Goal: Check status: Check status

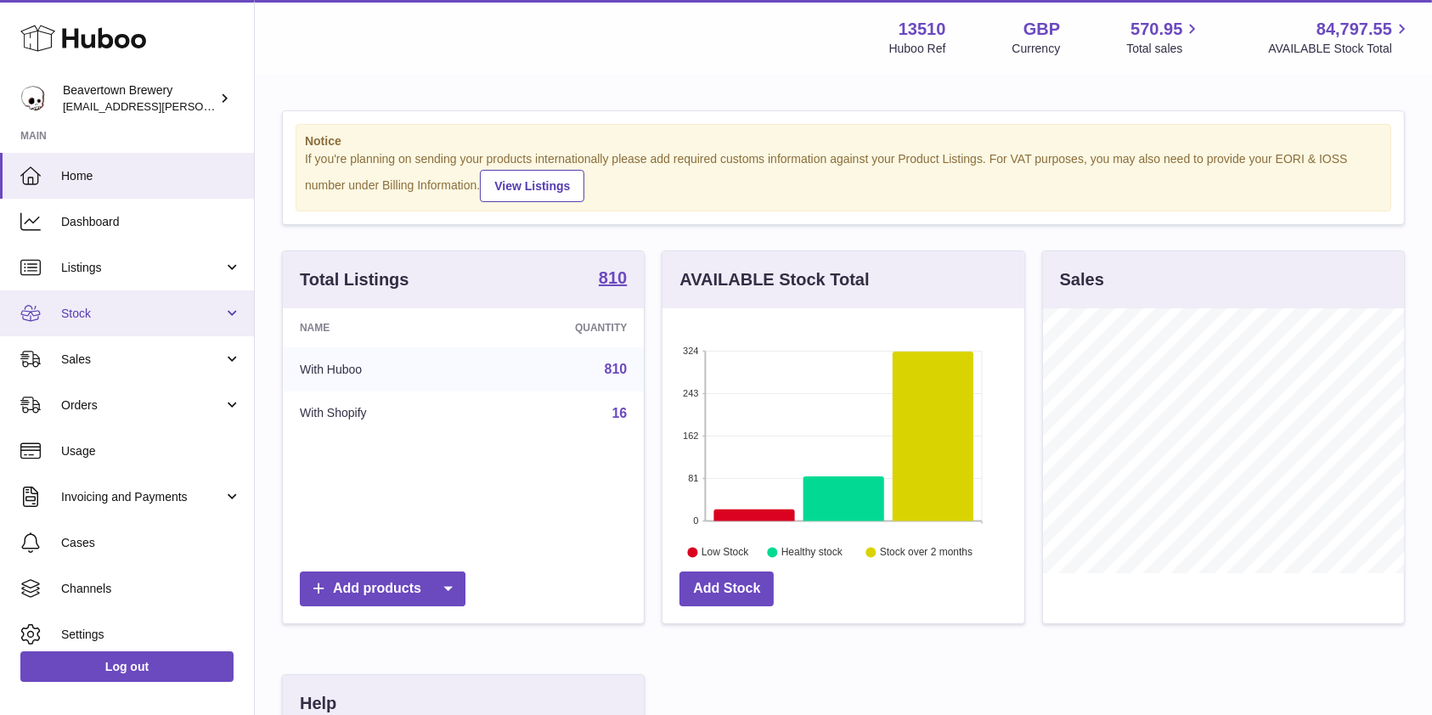
click at [83, 319] on span "Stock" at bounding box center [142, 314] width 162 height 16
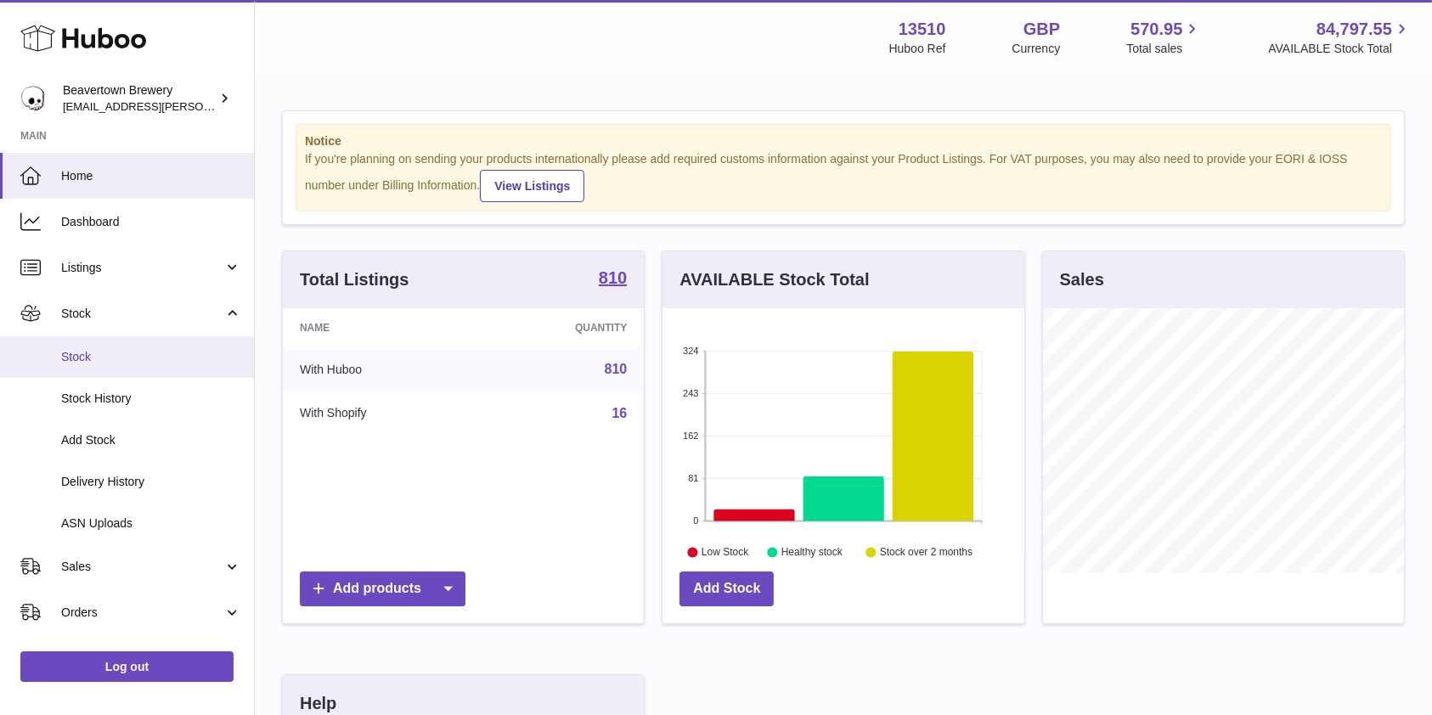
click at [75, 358] on span "Stock" at bounding box center [151, 357] width 180 height 16
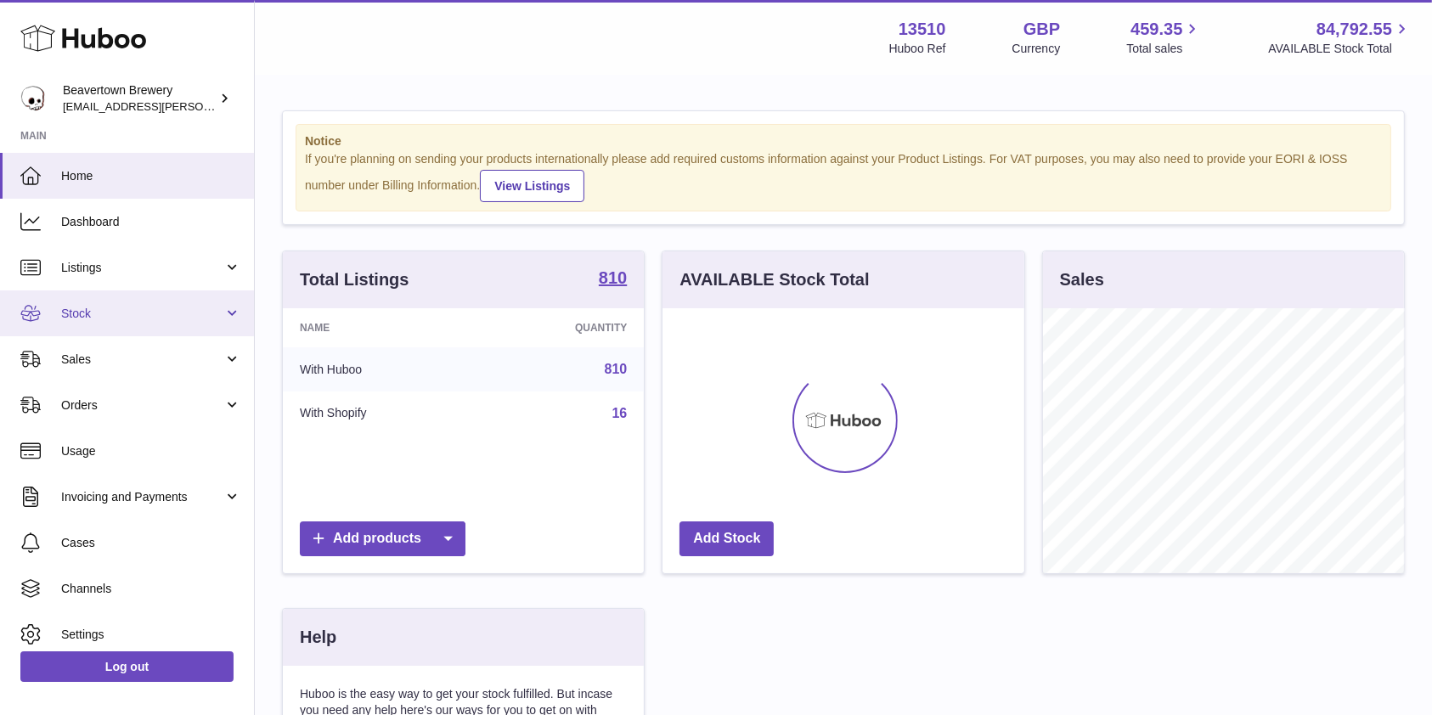
scroll to position [265, 361]
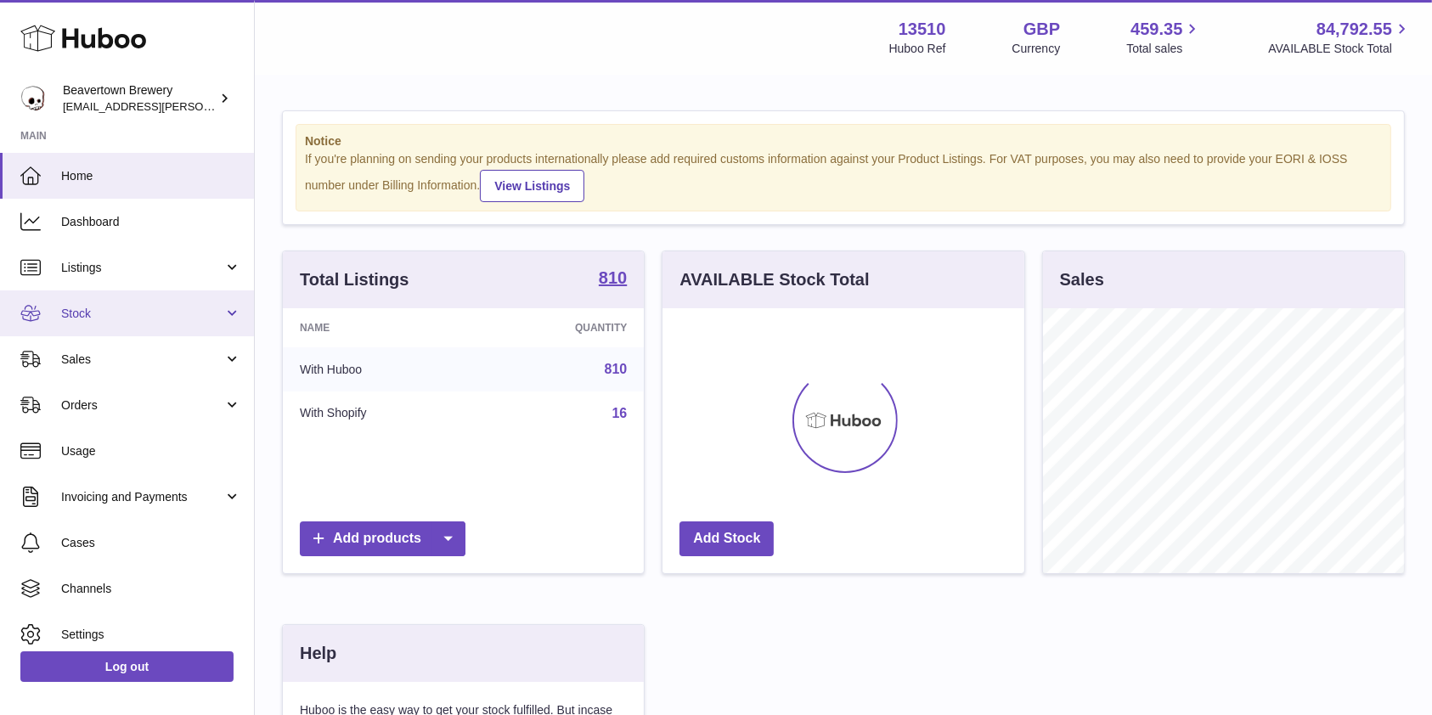
click at [152, 322] on link "Stock" at bounding box center [127, 313] width 254 height 46
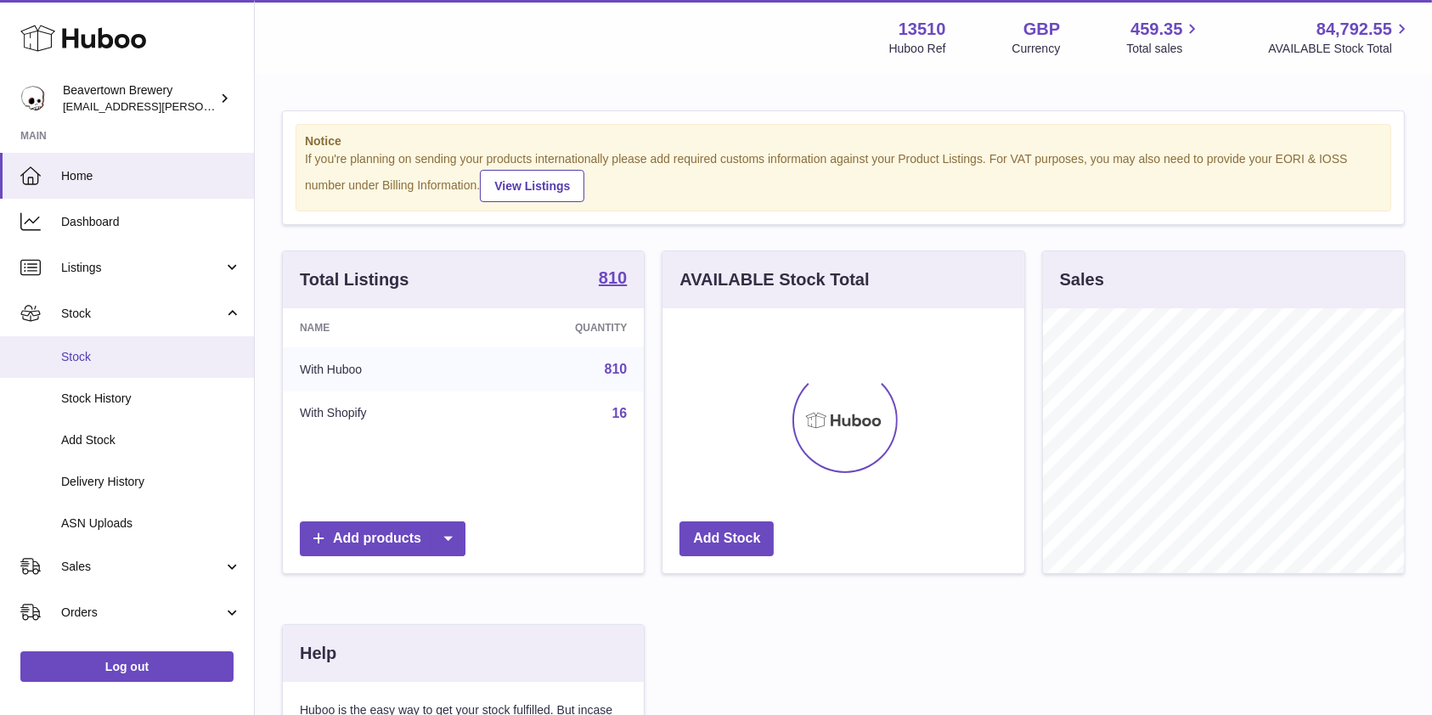
click at [128, 354] on span "Stock" at bounding box center [151, 357] width 180 height 16
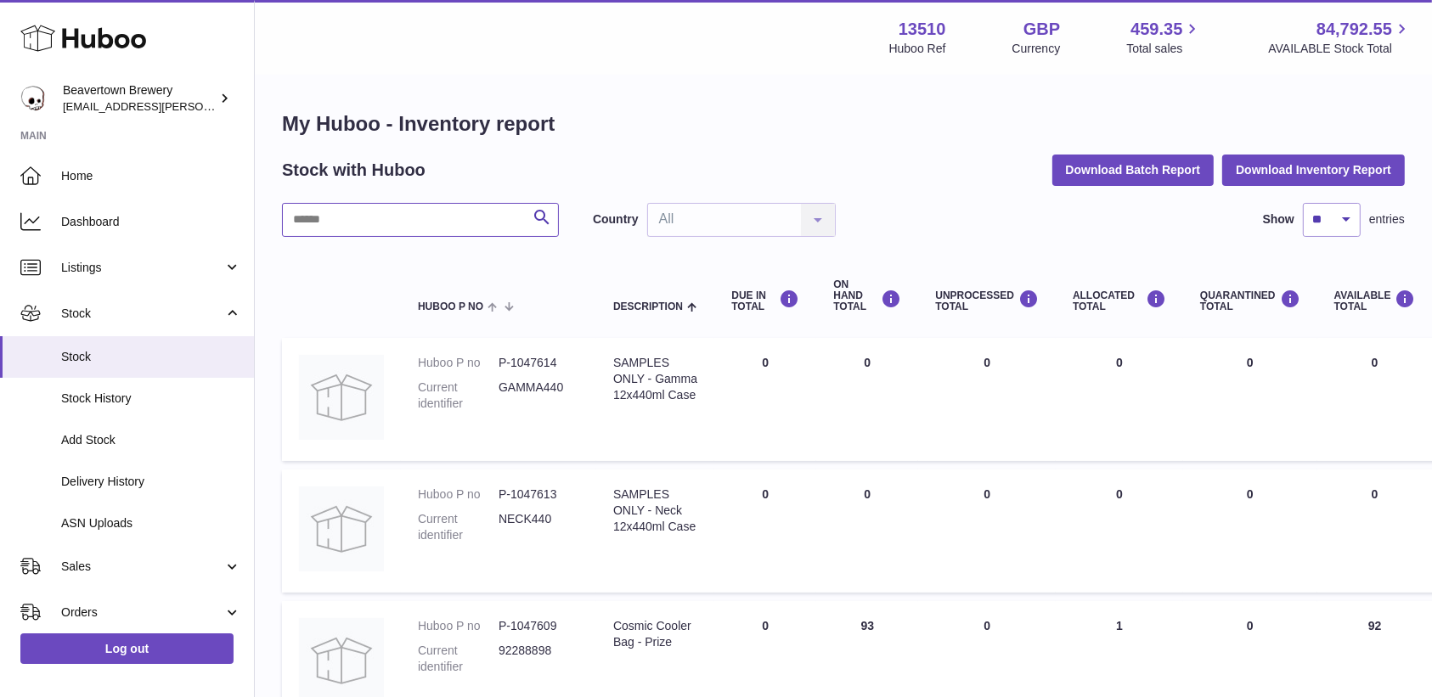
click at [398, 219] on input "text" at bounding box center [420, 220] width 277 height 34
type input "*****"
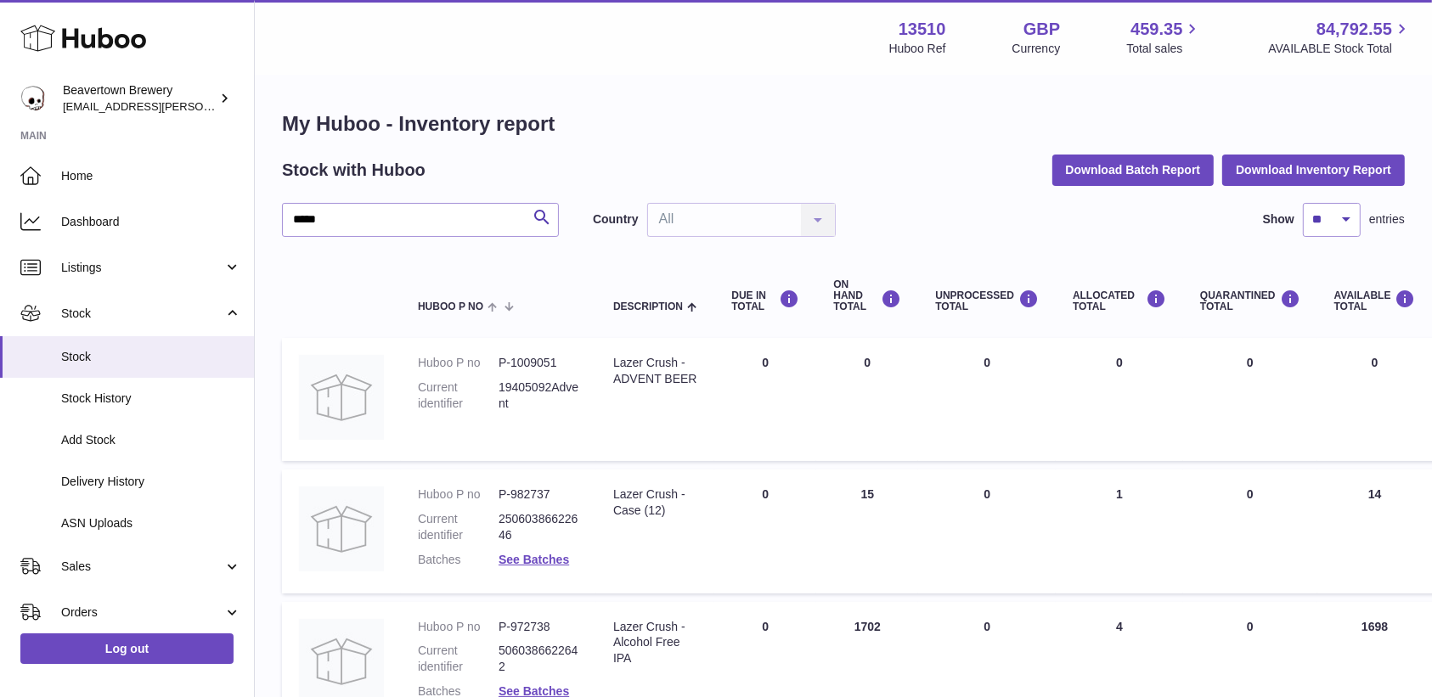
click at [715, 656] on td "DUE IN Total 0" at bounding box center [765, 664] width 102 height 124
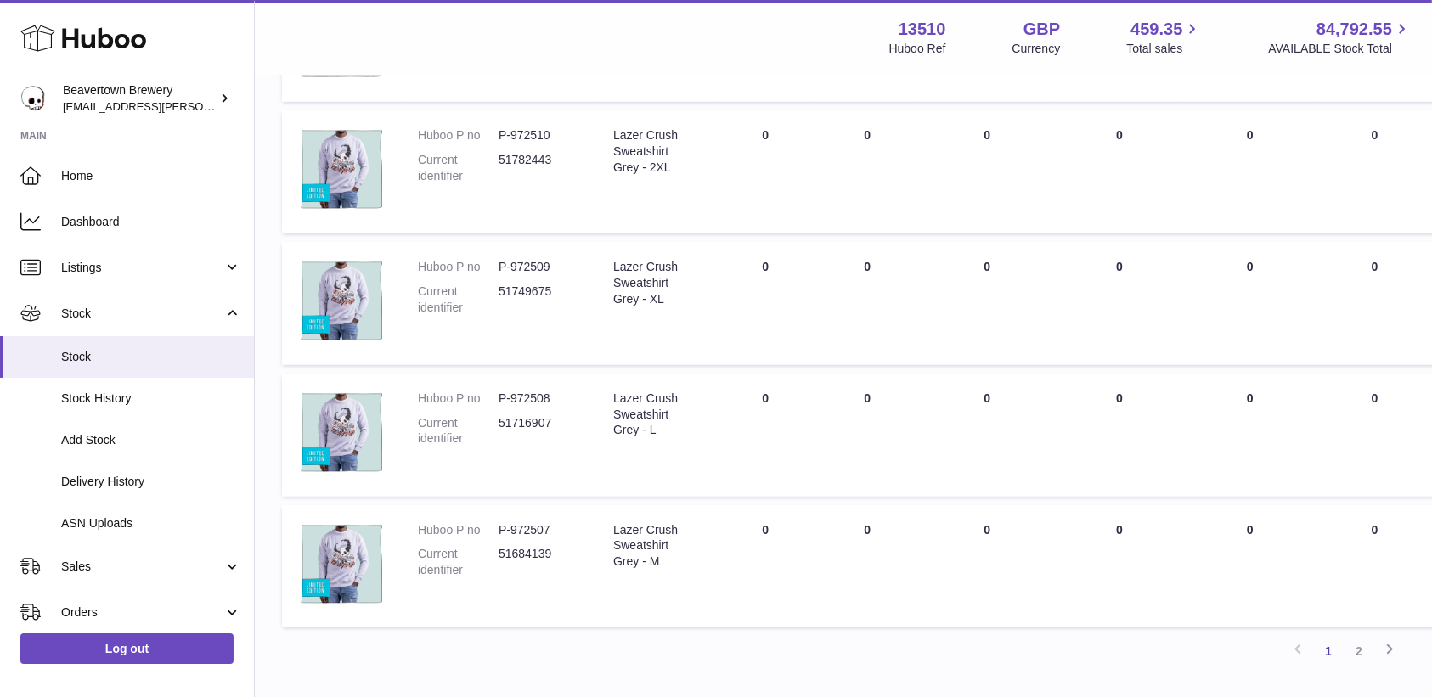
scroll to position [1023, 0]
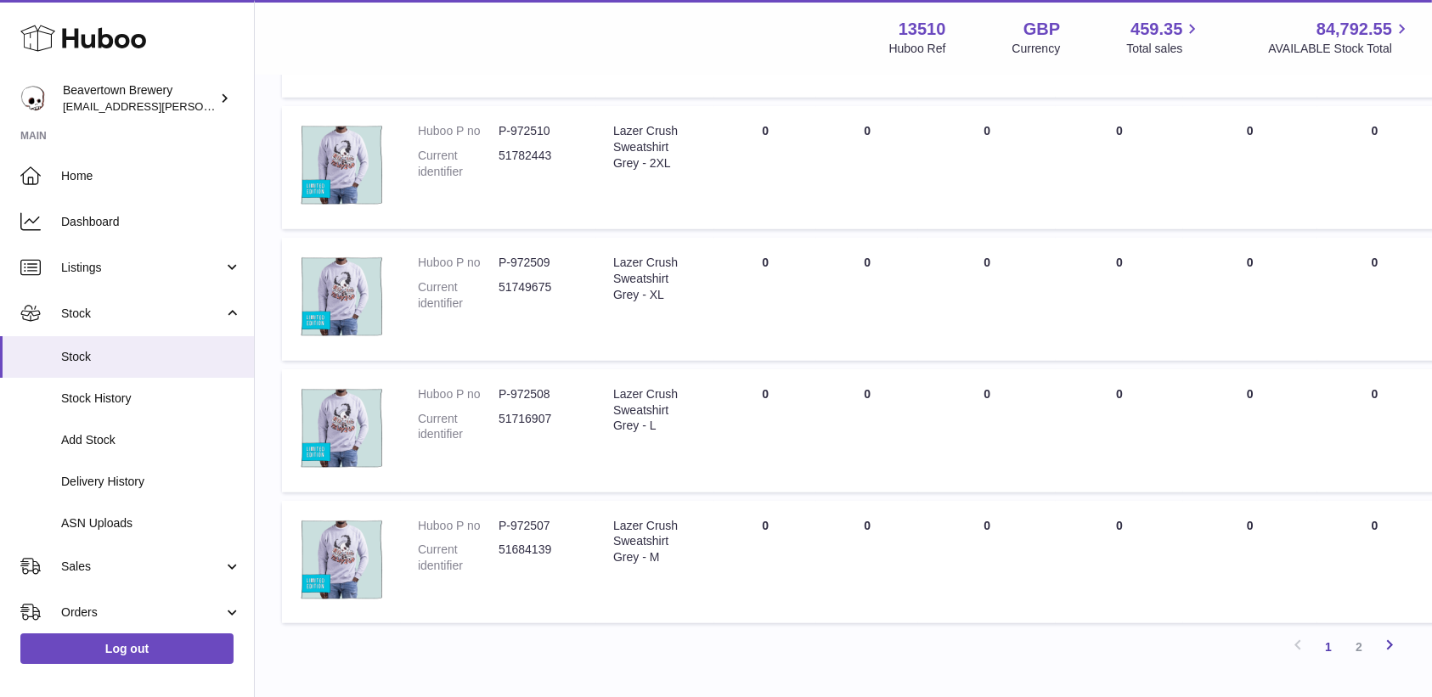
click at [1376, 649] on link "Next" at bounding box center [1389, 647] width 31 height 31
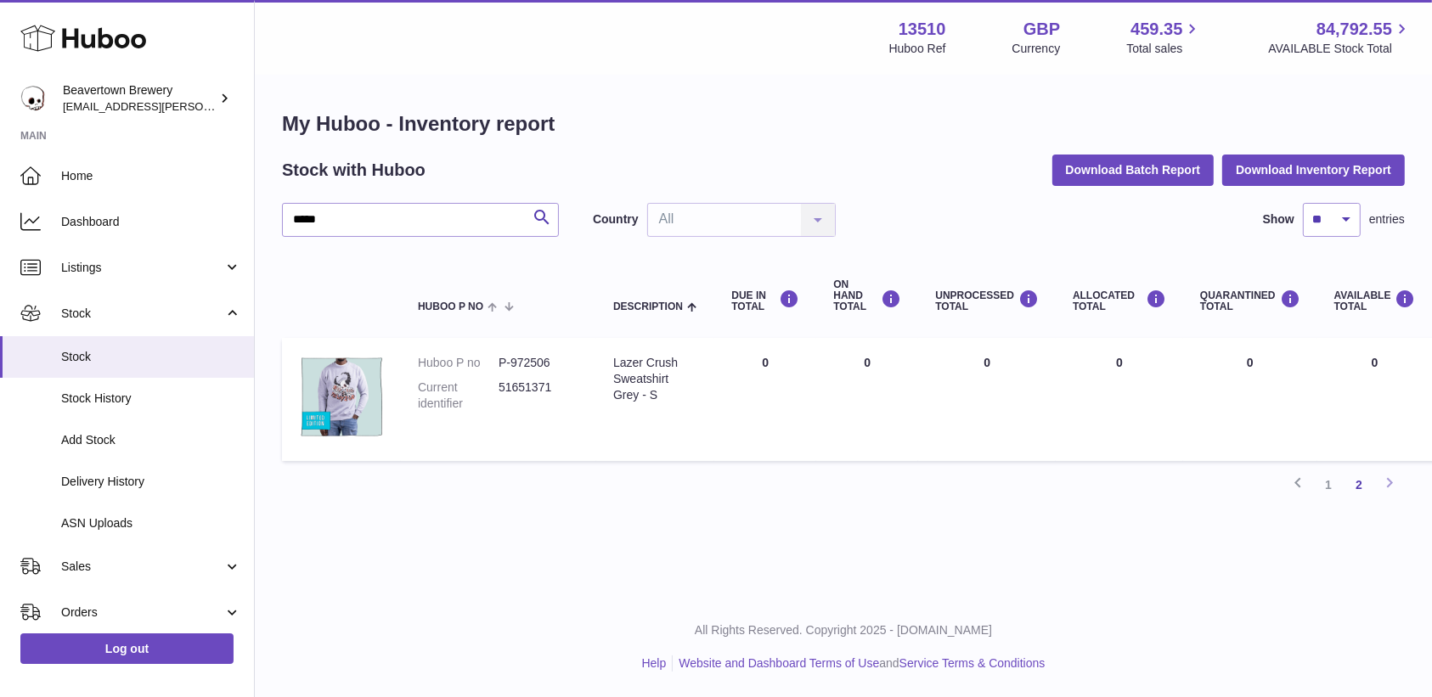
scroll to position [17, 0]
click at [1328, 476] on link "1" at bounding box center [1328, 485] width 31 height 31
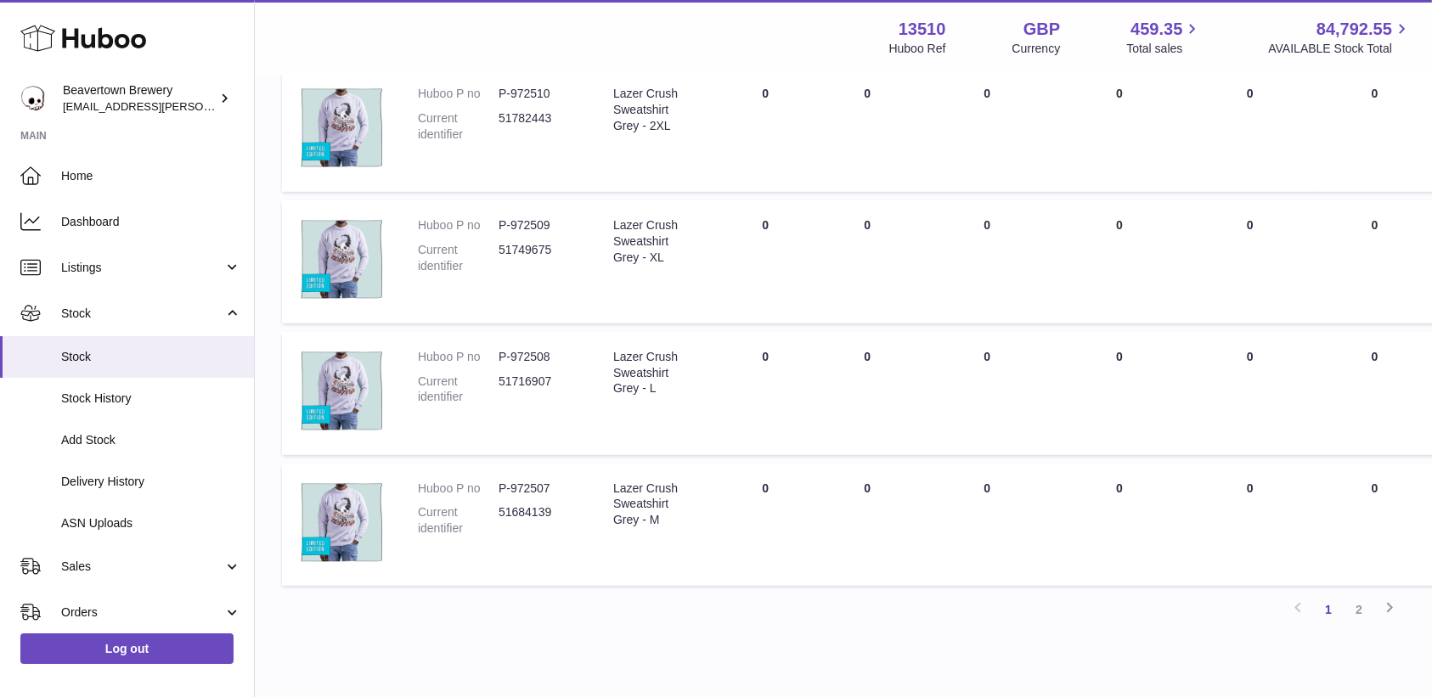
scroll to position [1131, 0]
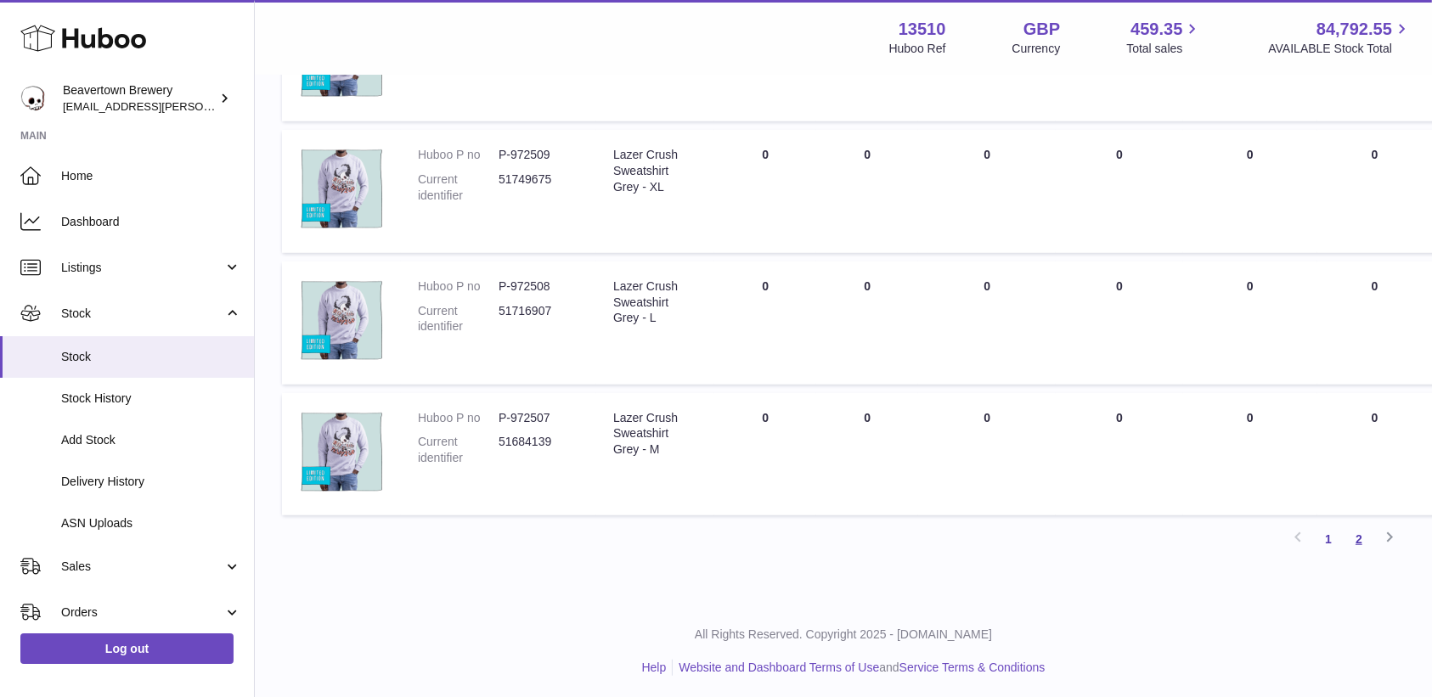
click at [1362, 533] on link "2" at bounding box center [1359, 539] width 31 height 31
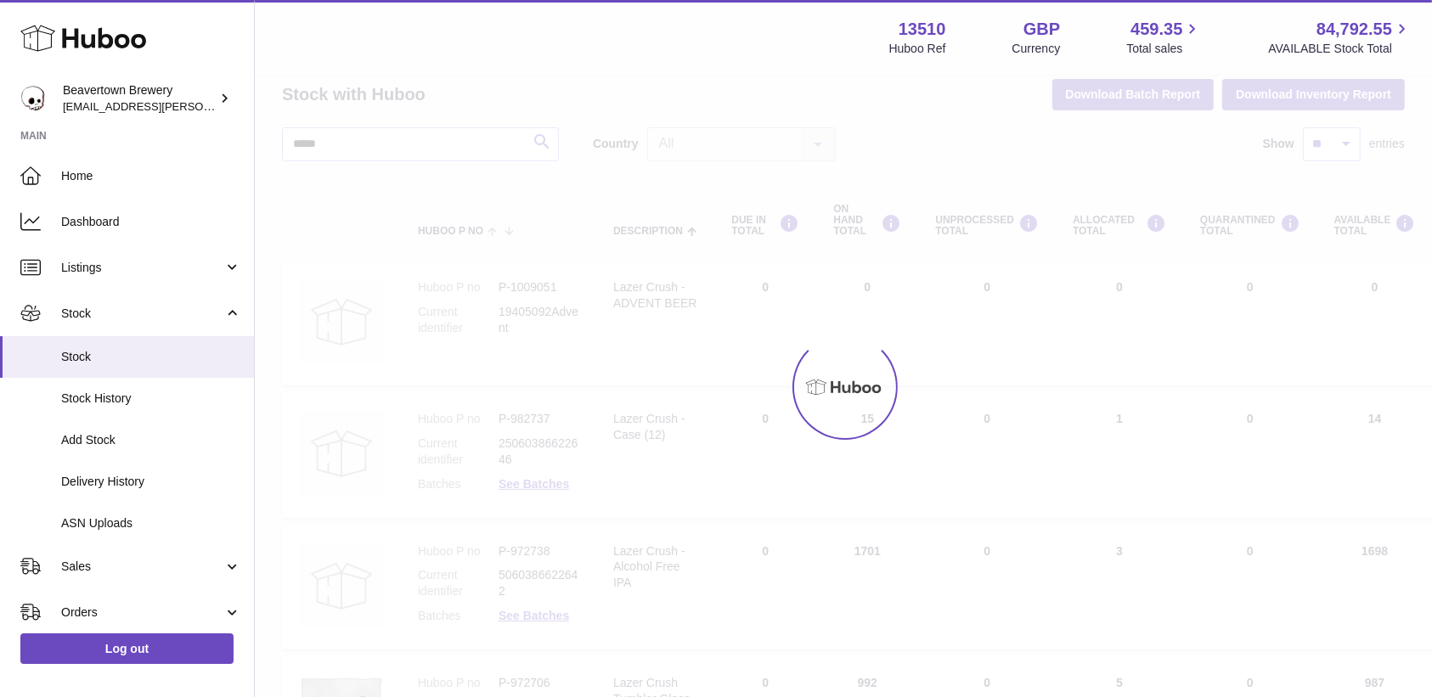
scroll to position [17, 0]
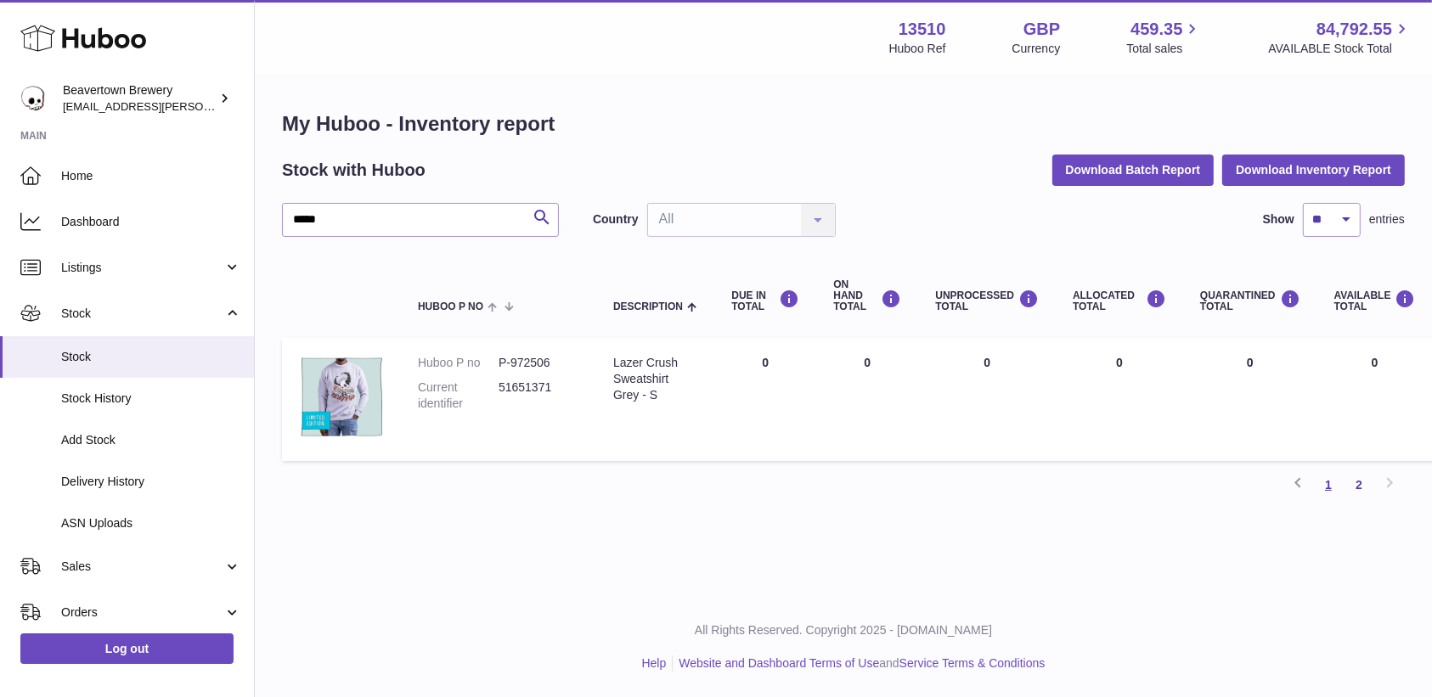
click at [1329, 475] on link "1" at bounding box center [1328, 485] width 31 height 31
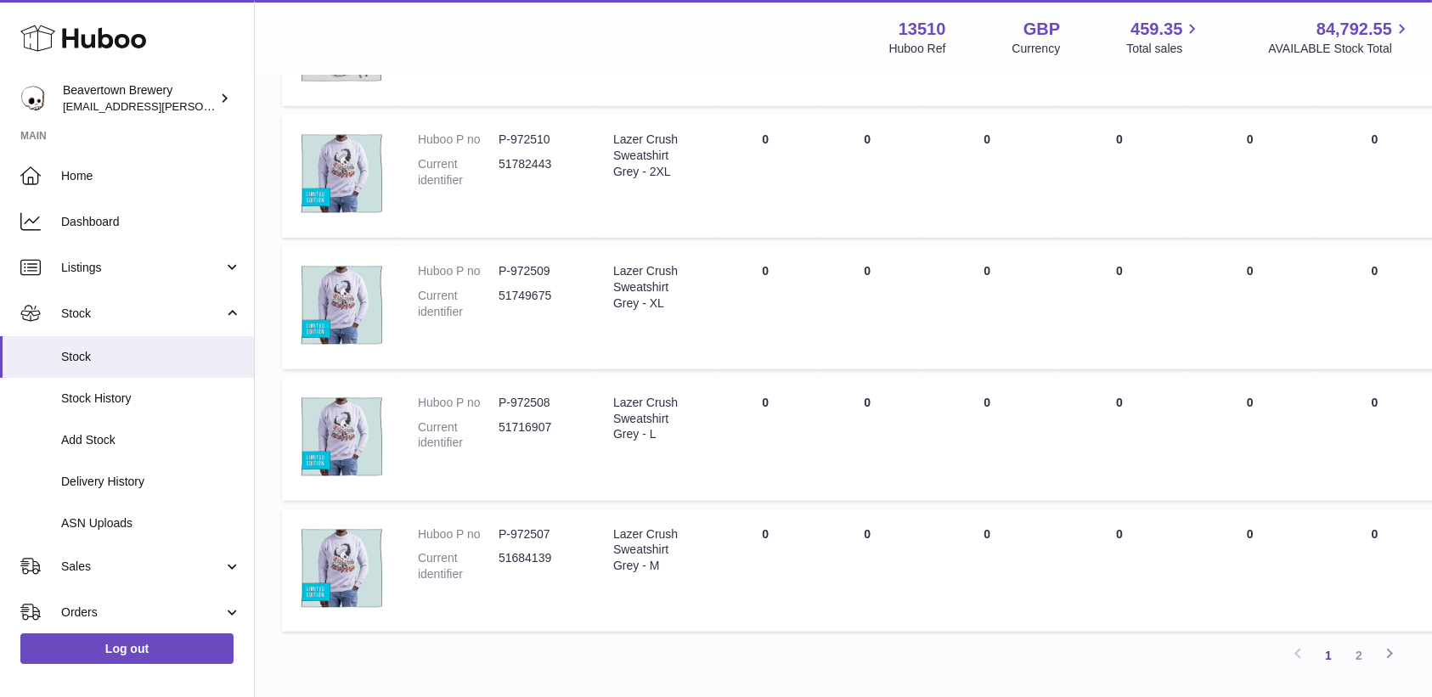
scroll to position [1131, 0]
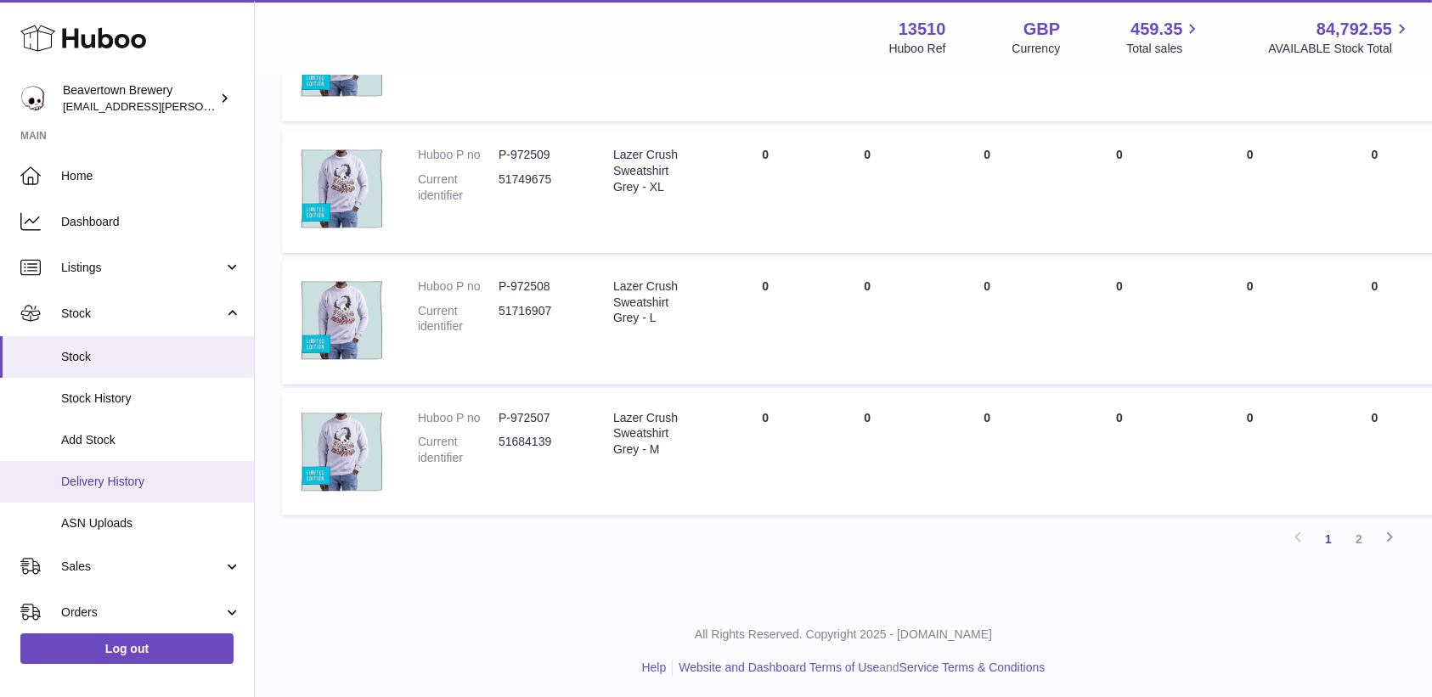
click at [132, 479] on span "Delivery History" at bounding box center [151, 482] width 180 height 16
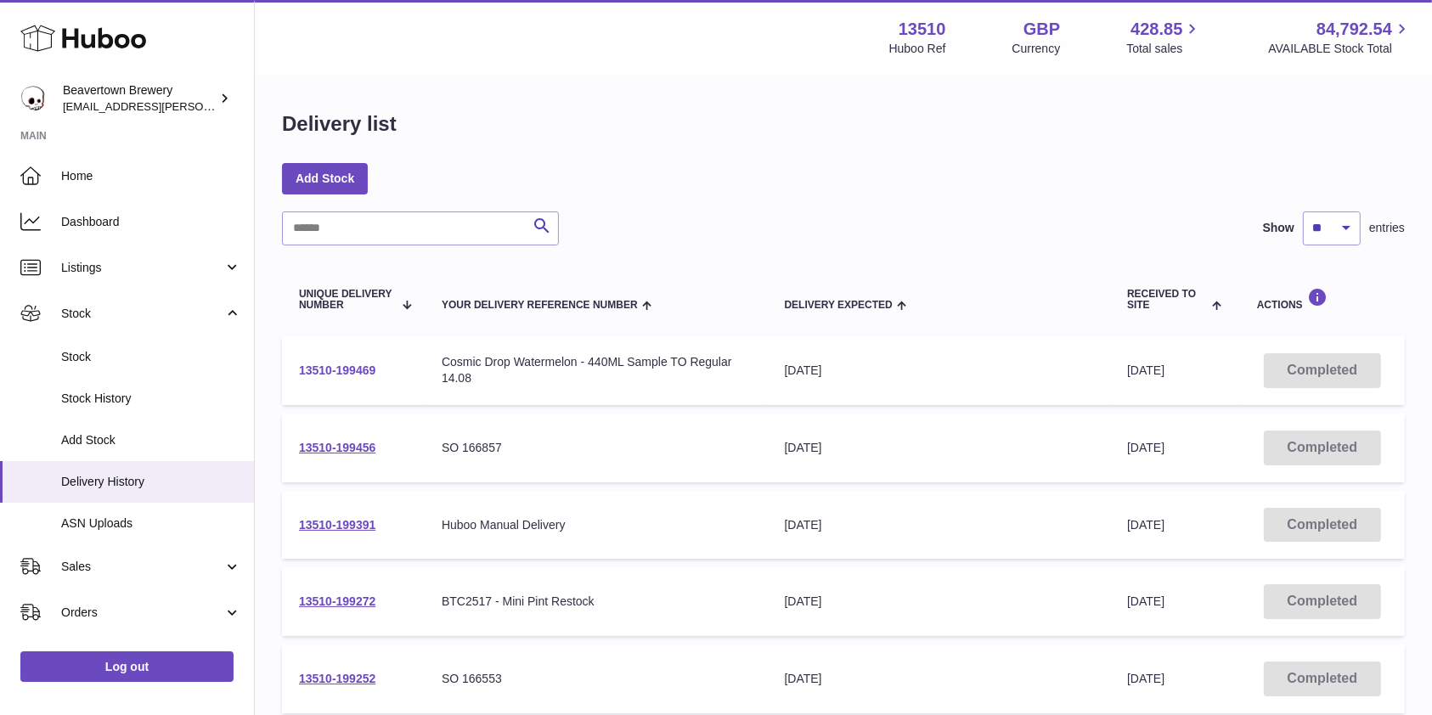
click at [333, 377] on link "13510-199469" at bounding box center [337, 371] width 76 height 14
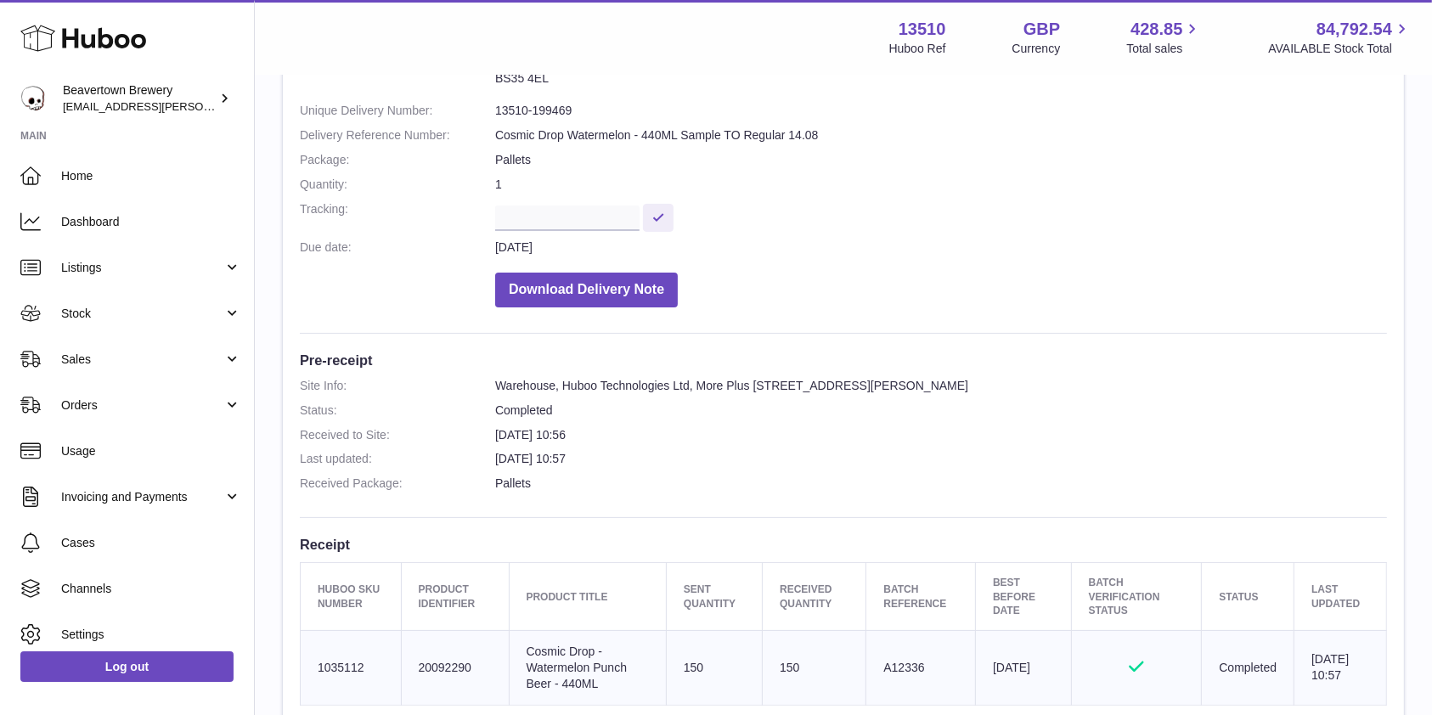
scroll to position [194, 0]
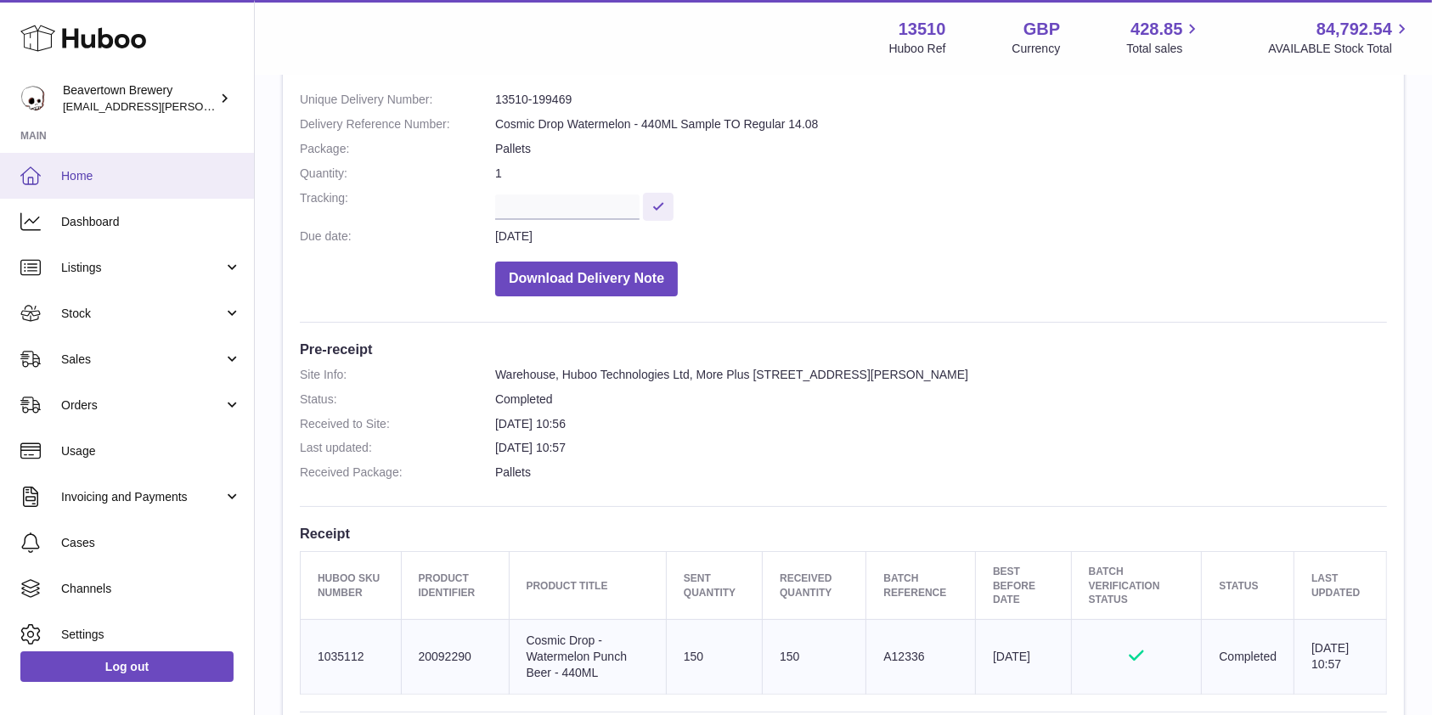
click at [93, 172] on span "Home" at bounding box center [151, 176] width 180 height 16
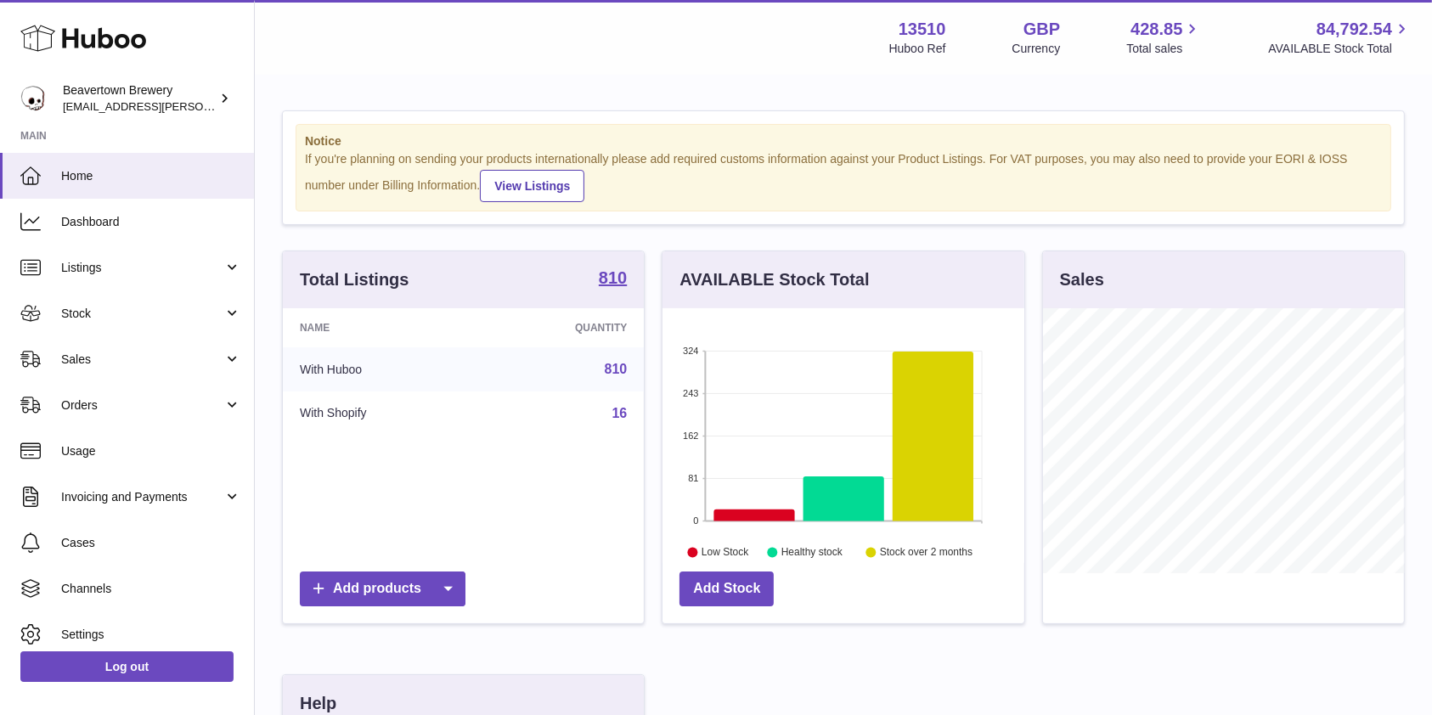
scroll to position [265, 361]
